Goal: Task Accomplishment & Management: Manage account settings

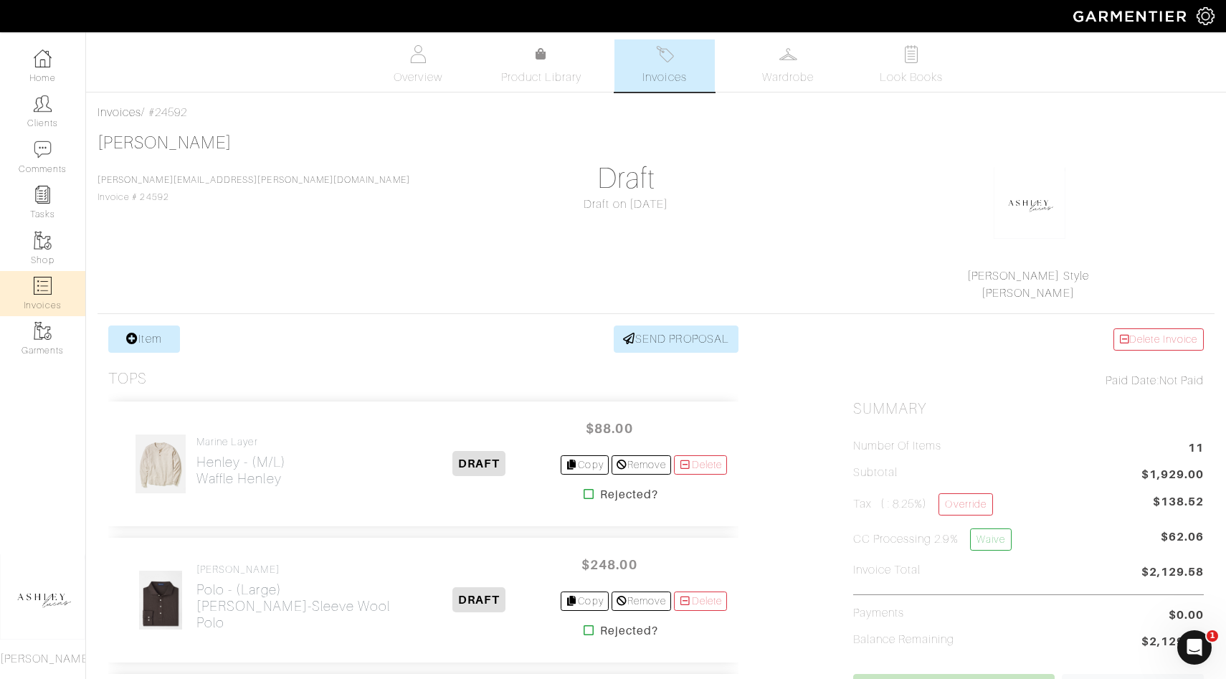
click at [46, 287] on img at bounding box center [43, 286] width 18 height 18
select select
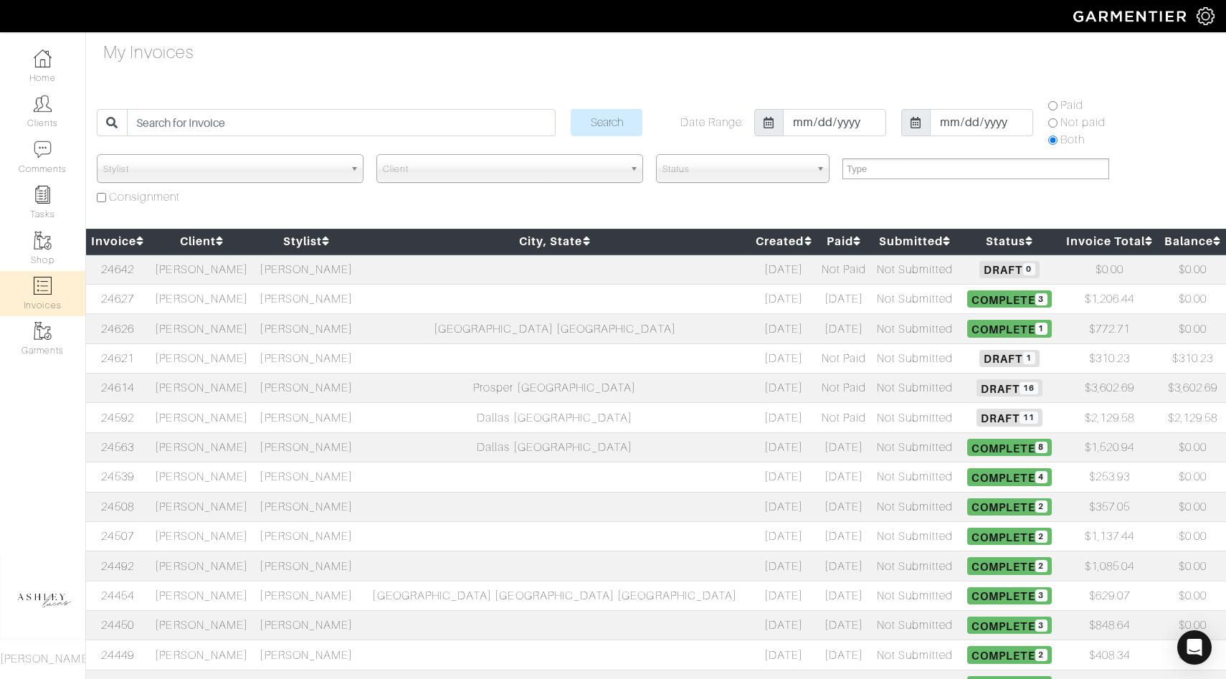
click at [1019, 422] on span "11" at bounding box center [1028, 417] width 18 height 12
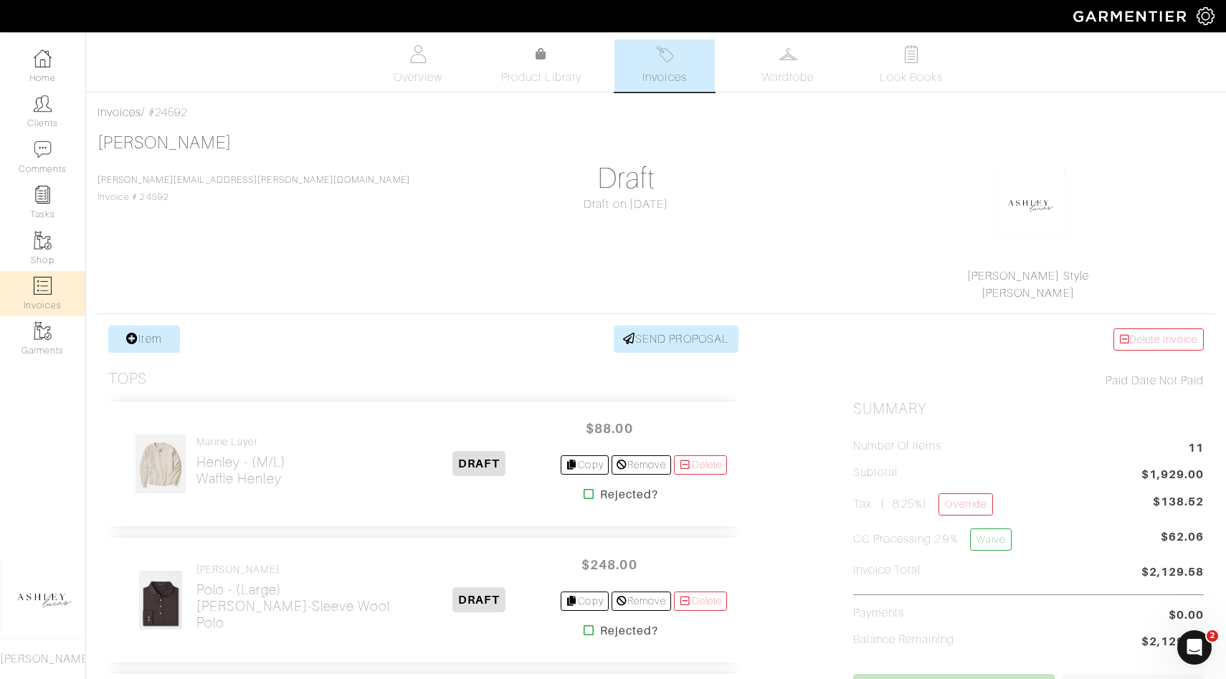
click at [53, 290] on link "Invoices" at bounding box center [42, 293] width 85 height 45
select select
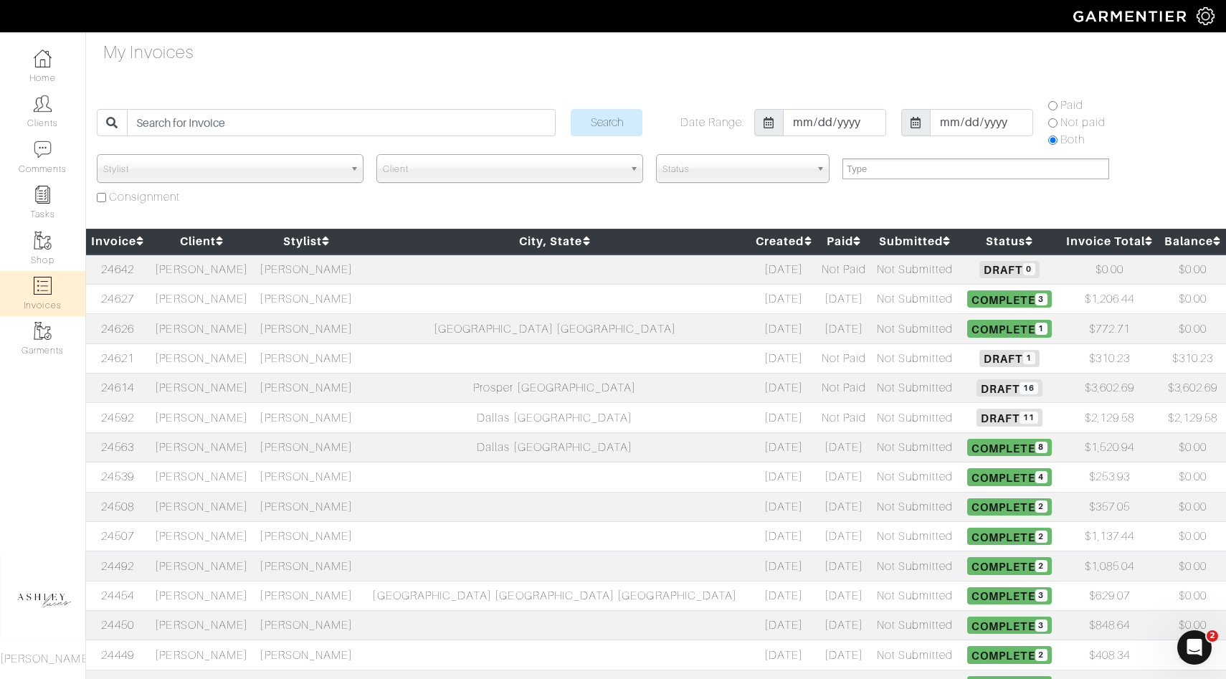
click at [1023, 355] on span "1" at bounding box center [1029, 358] width 12 height 12
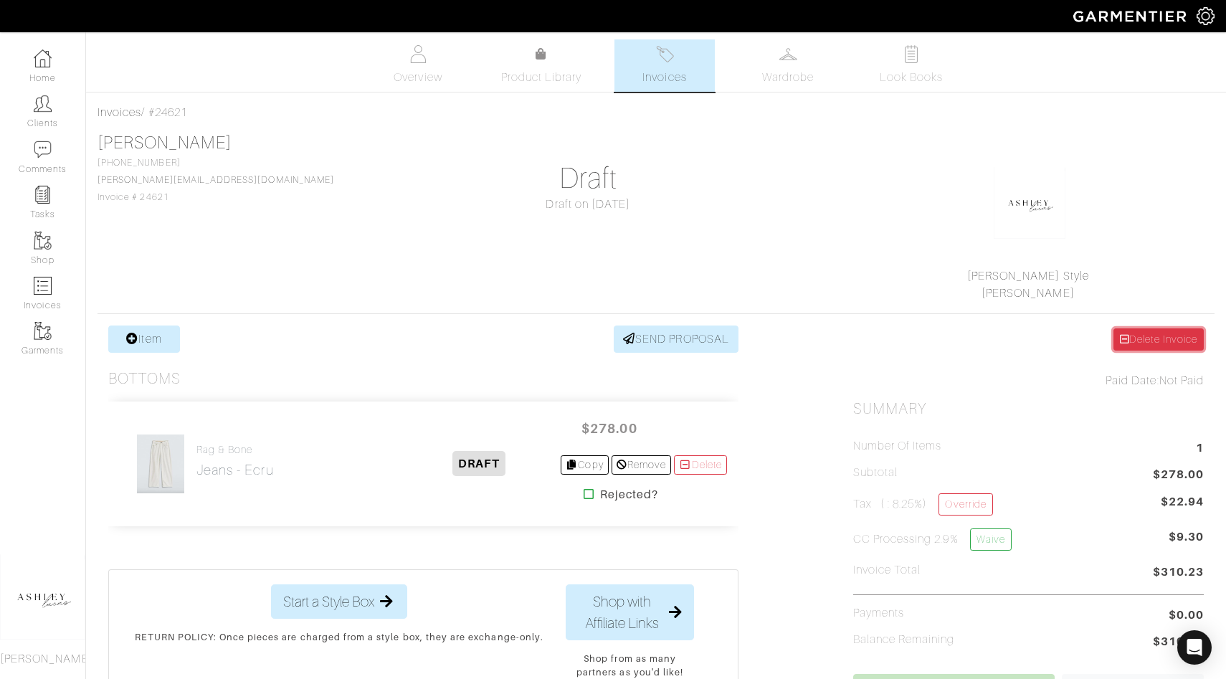
click at [1151, 347] on link "Delete Invoice" at bounding box center [1158, 339] width 90 height 22
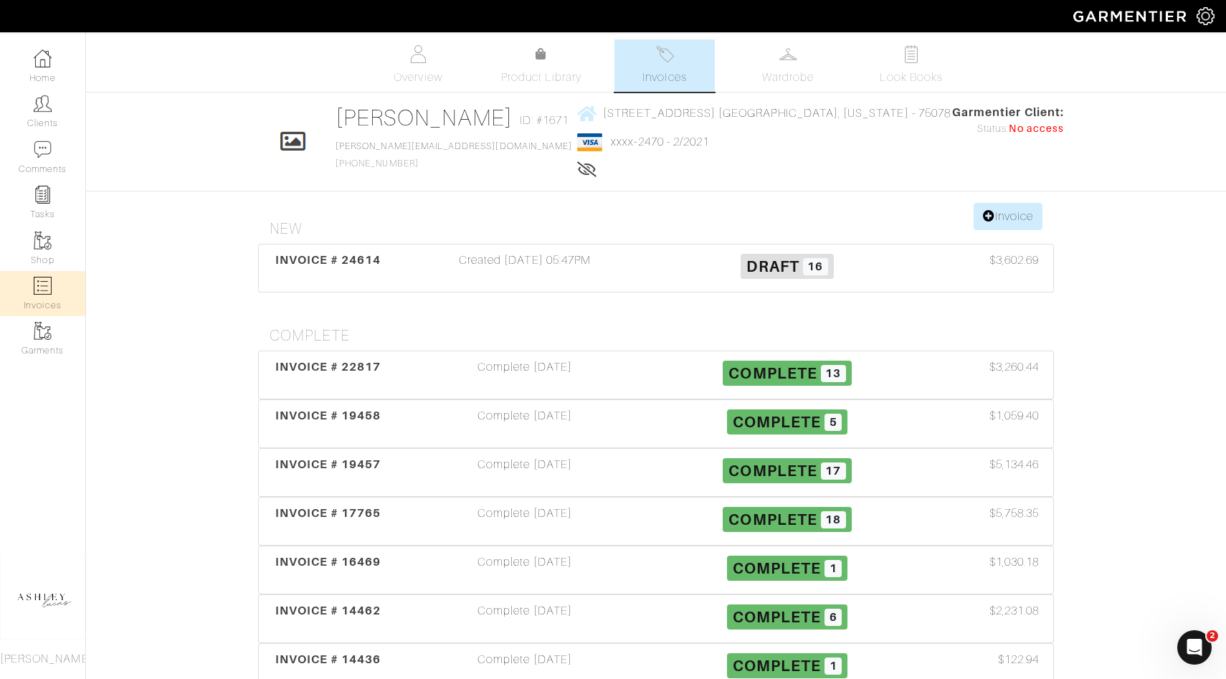
click at [40, 290] on img at bounding box center [43, 286] width 18 height 18
select select
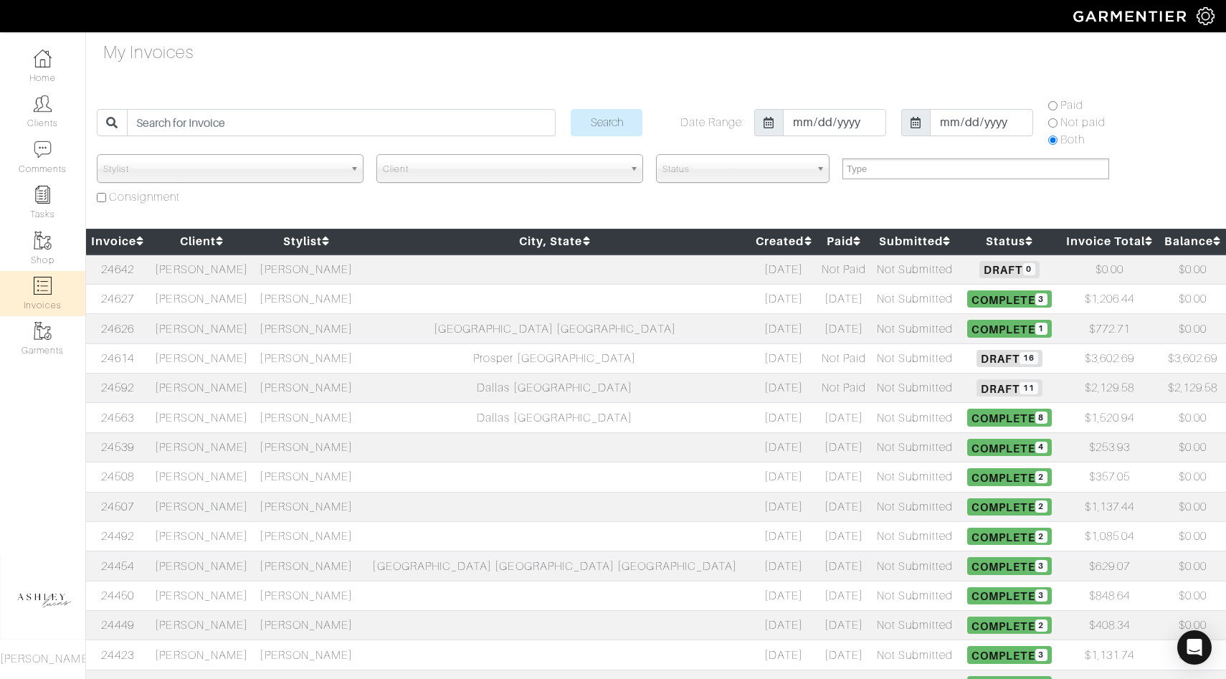
click at [976, 386] on span "Draft 11" at bounding box center [1008, 387] width 65 height 17
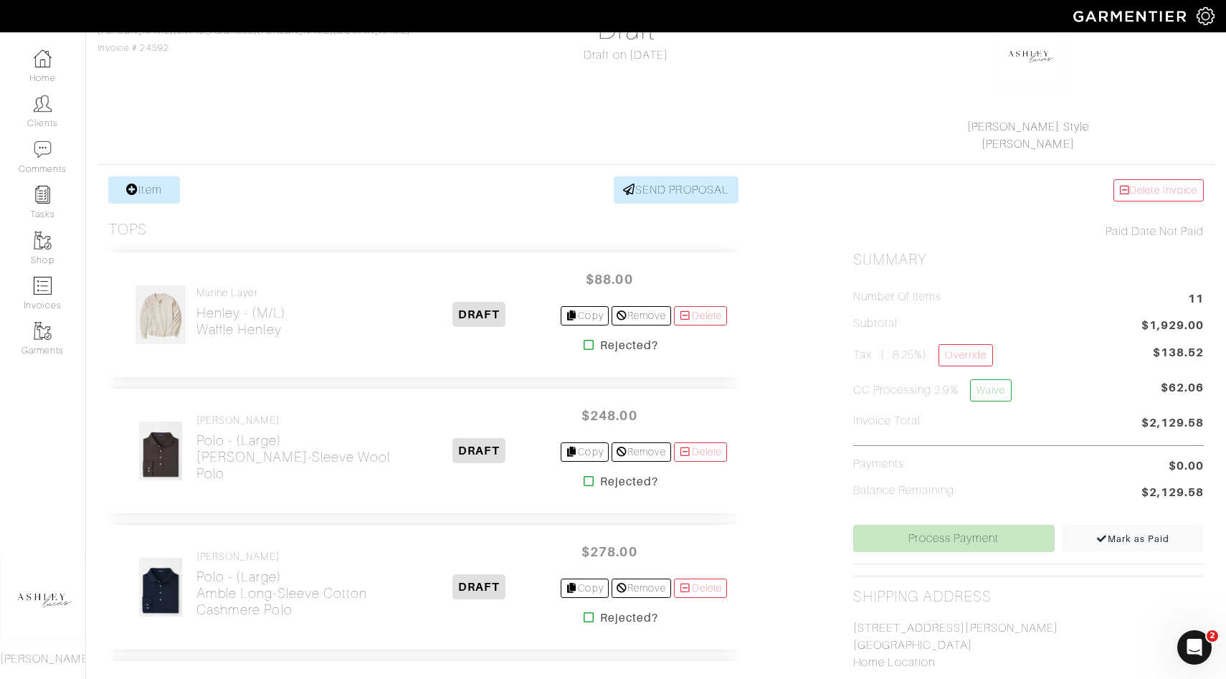
scroll to position [171, 0]
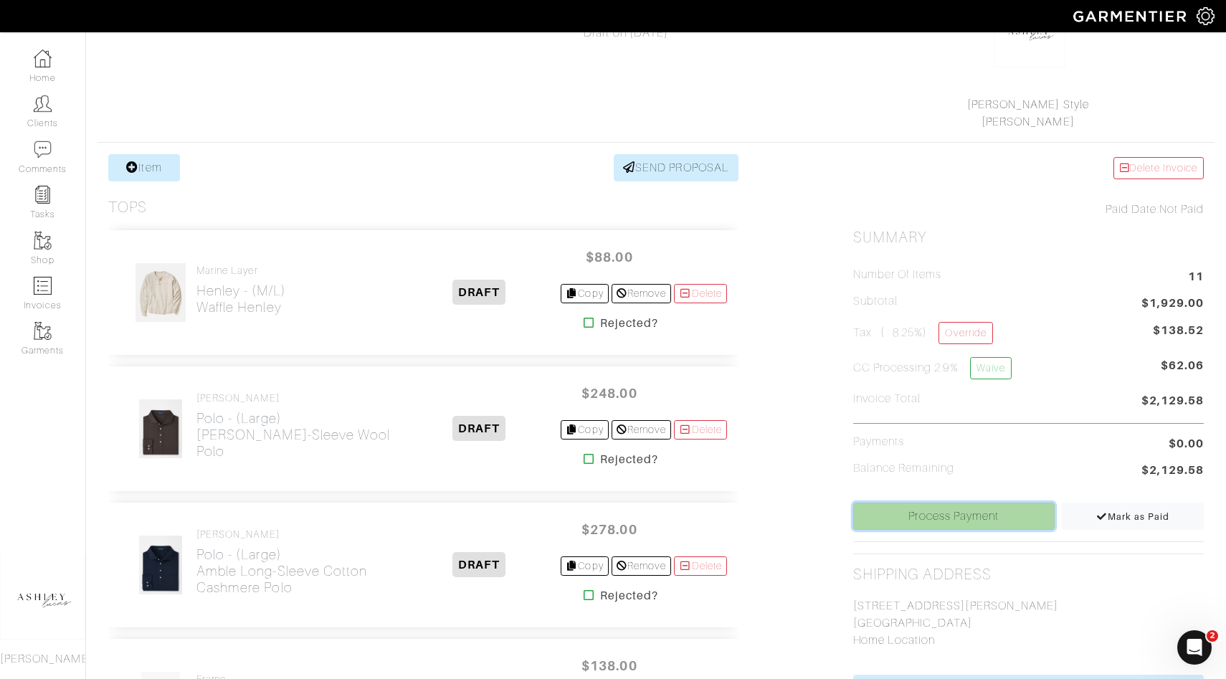
click at [913, 521] on link "Process Payment" at bounding box center [953, 515] width 201 height 27
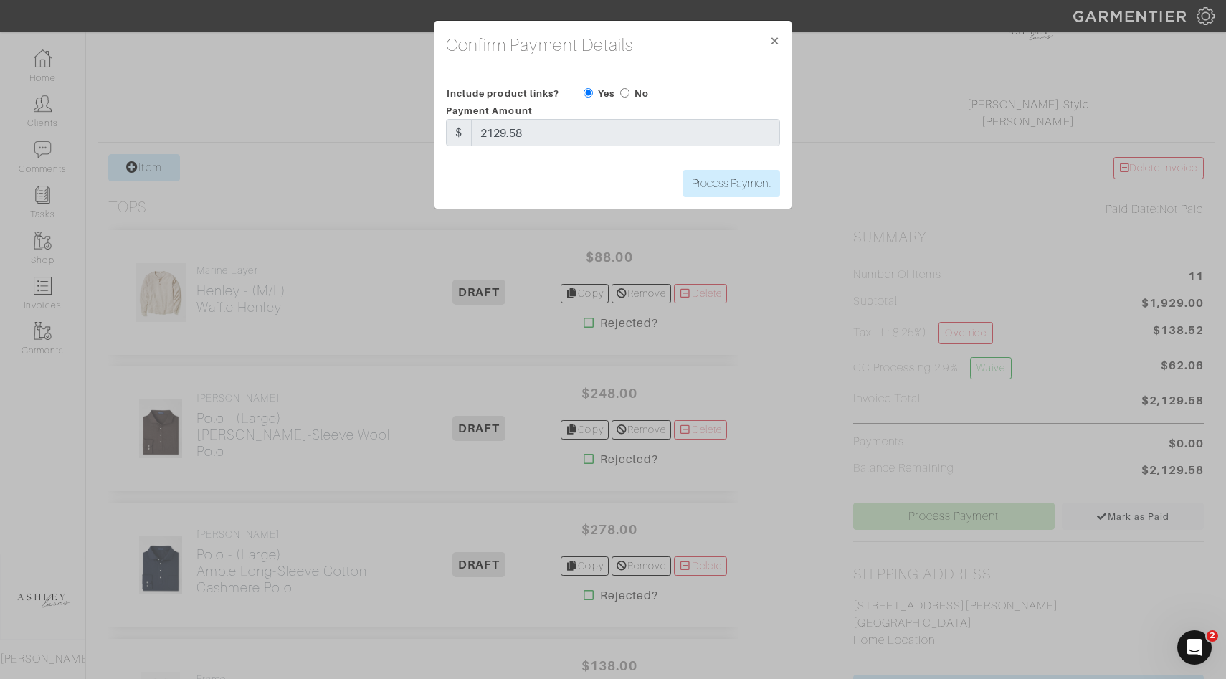
click at [628, 90] on input "radio" at bounding box center [624, 92] width 9 height 9
radio input "true"
click at [742, 183] on input "Process Payment" at bounding box center [730, 183] width 97 height 27
type input "Process Payment"
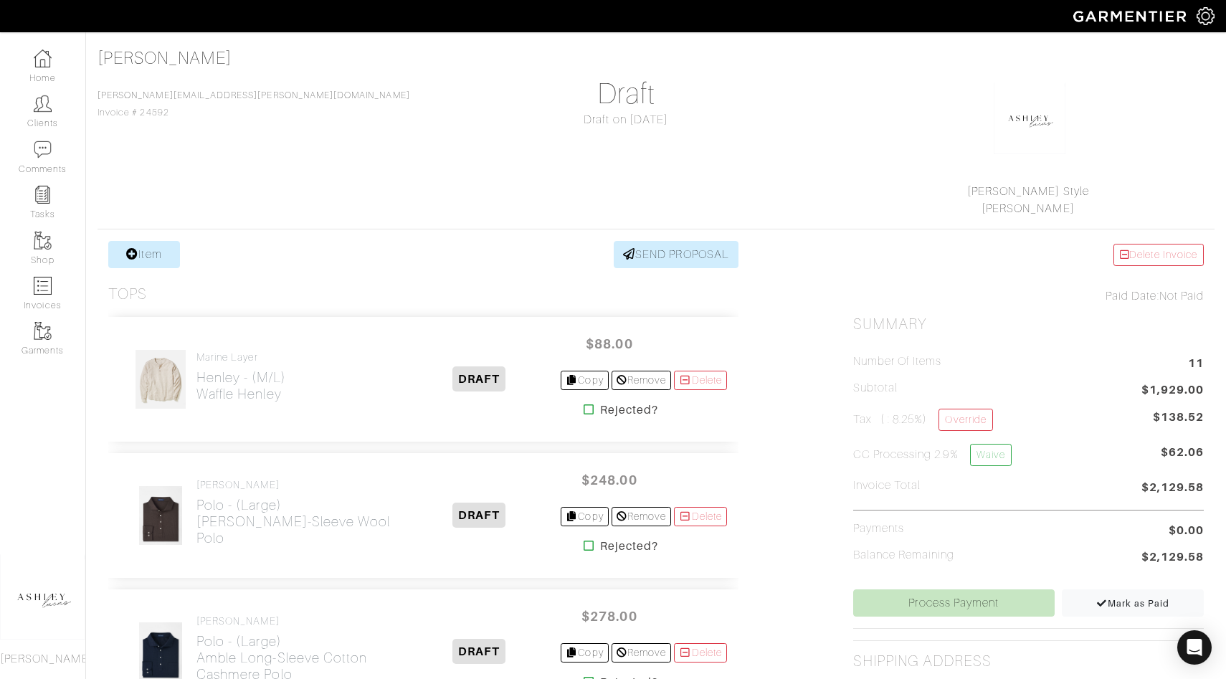
scroll to position [105, 0]
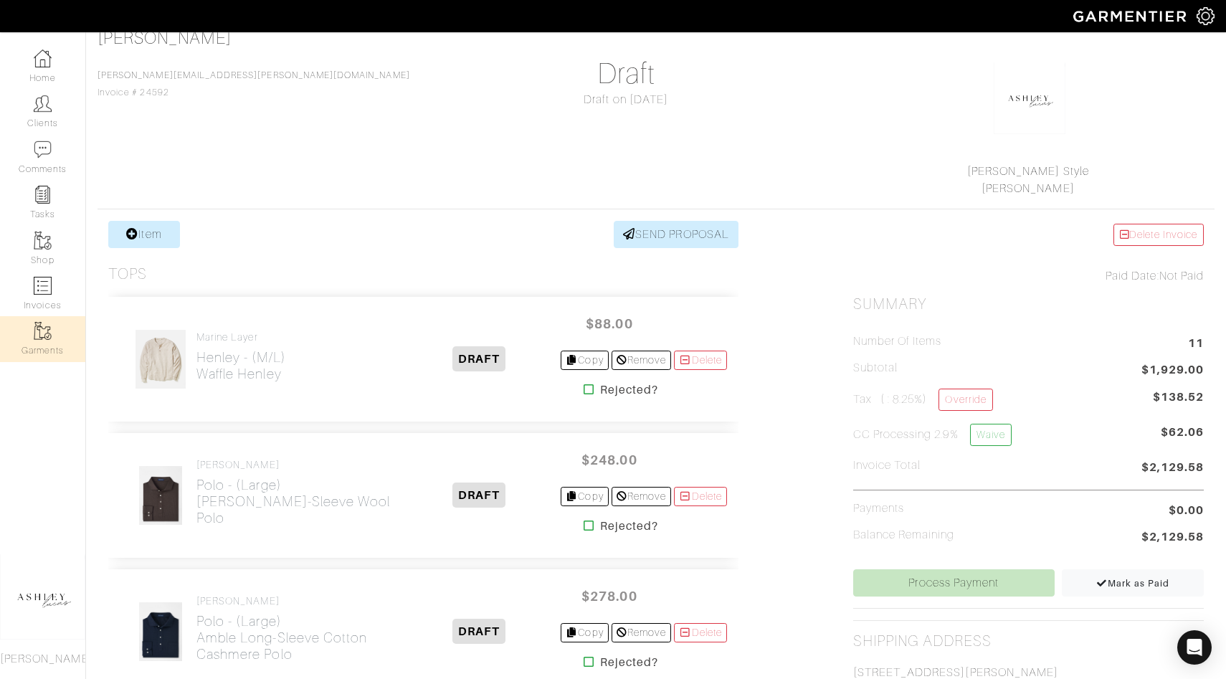
click at [27, 318] on link "Garments" at bounding box center [42, 338] width 85 height 45
click at [36, 290] on img at bounding box center [43, 286] width 18 height 18
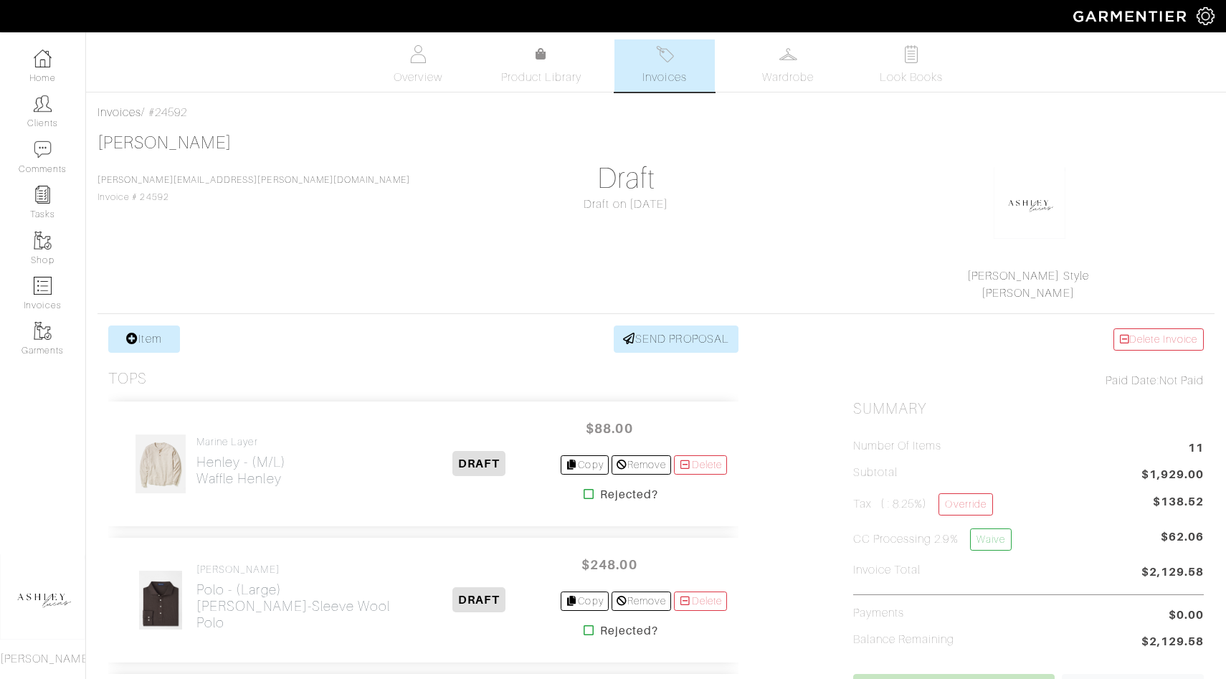
select select
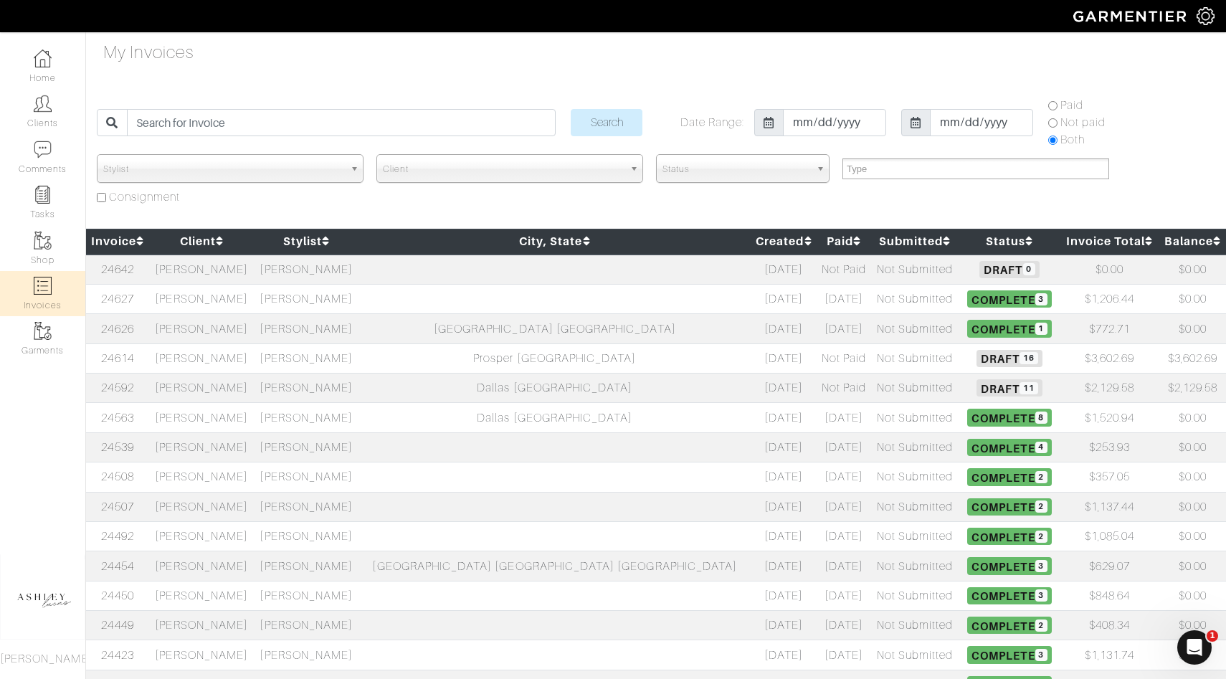
click at [1019, 360] on span "16" at bounding box center [1028, 358] width 18 height 12
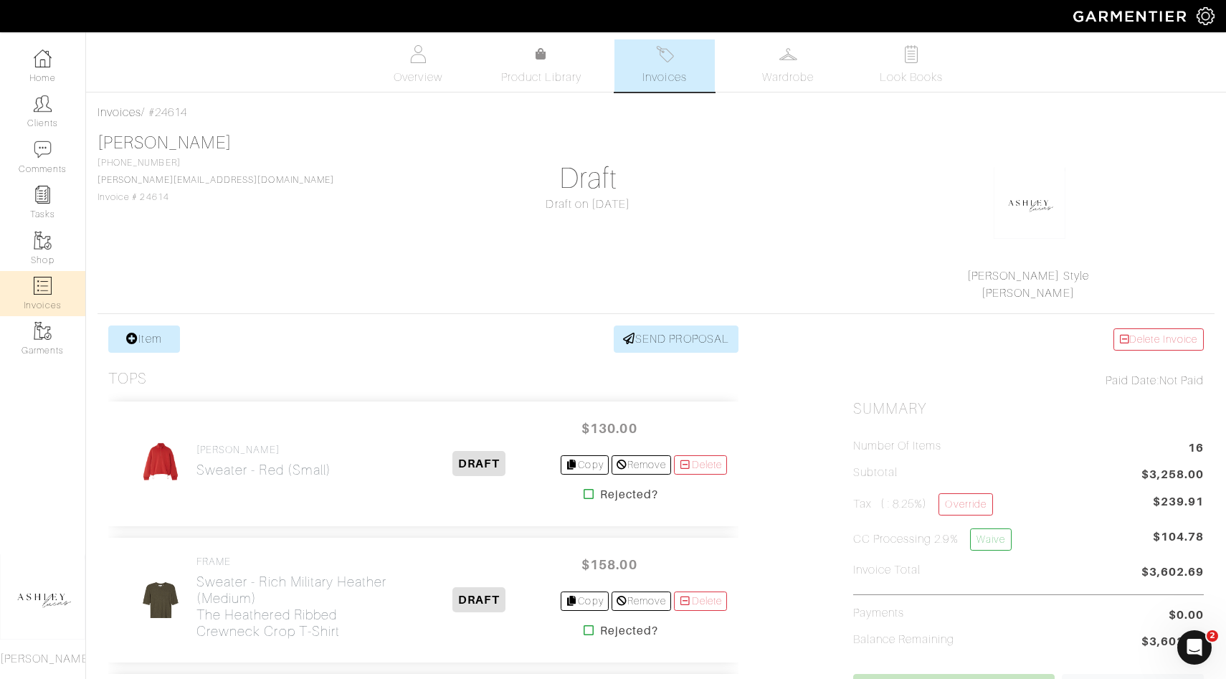
click at [47, 290] on img at bounding box center [43, 286] width 18 height 18
select select
